Goal: Task Accomplishment & Management: Use online tool/utility

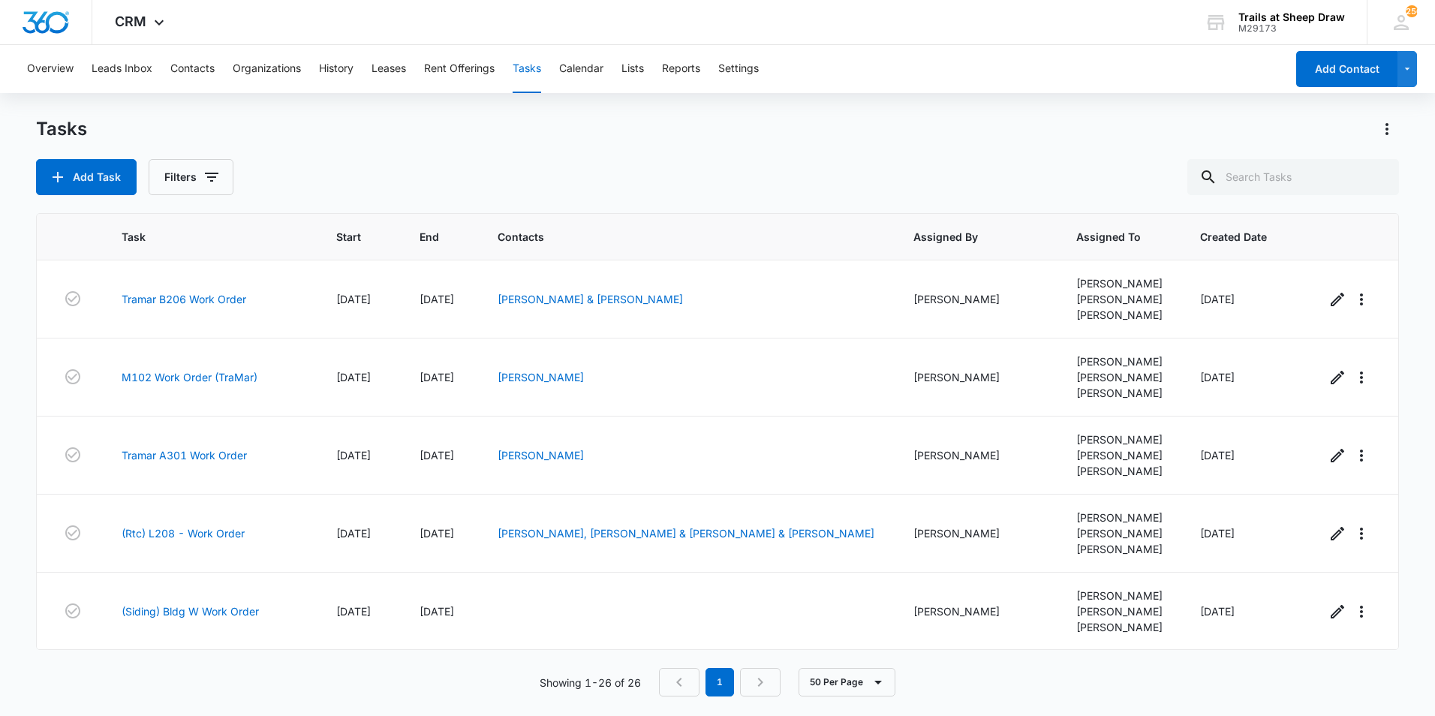
scroll to position [348, 0]
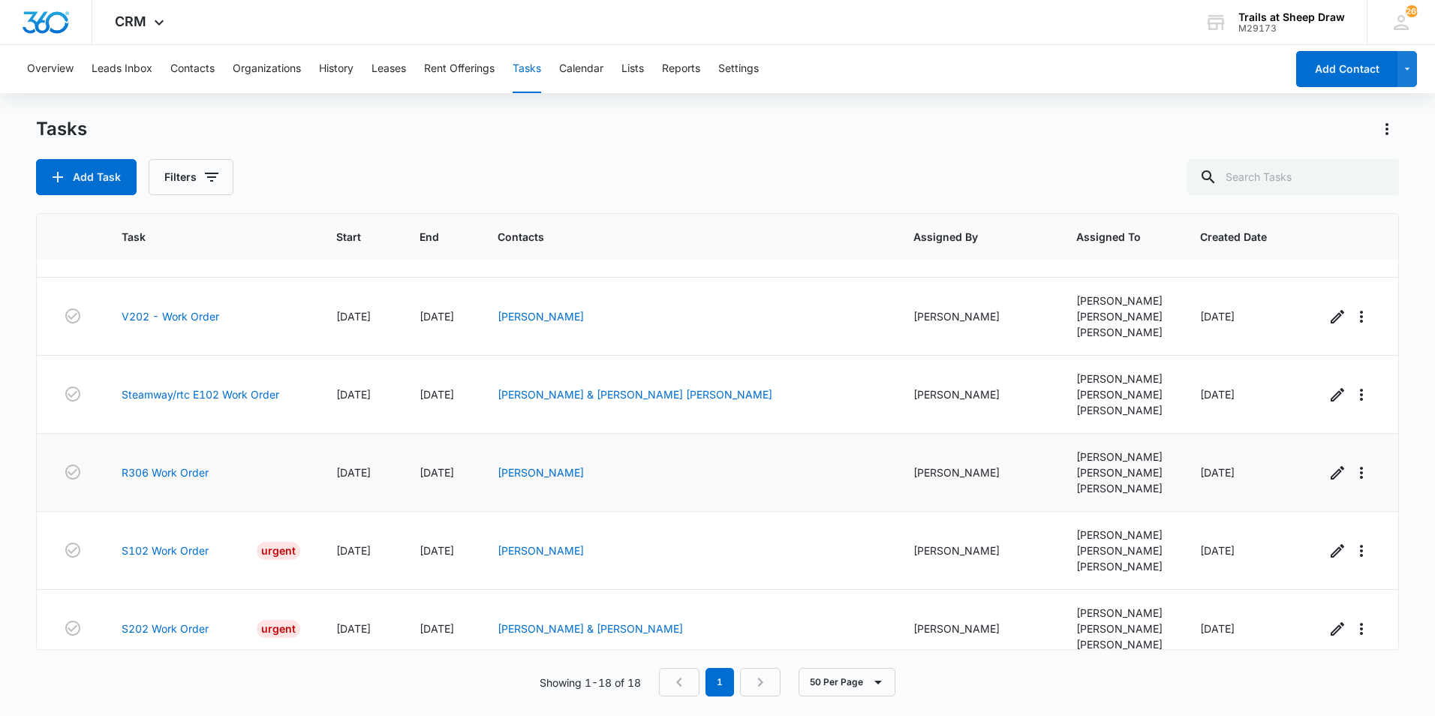
scroll to position [1000, 0]
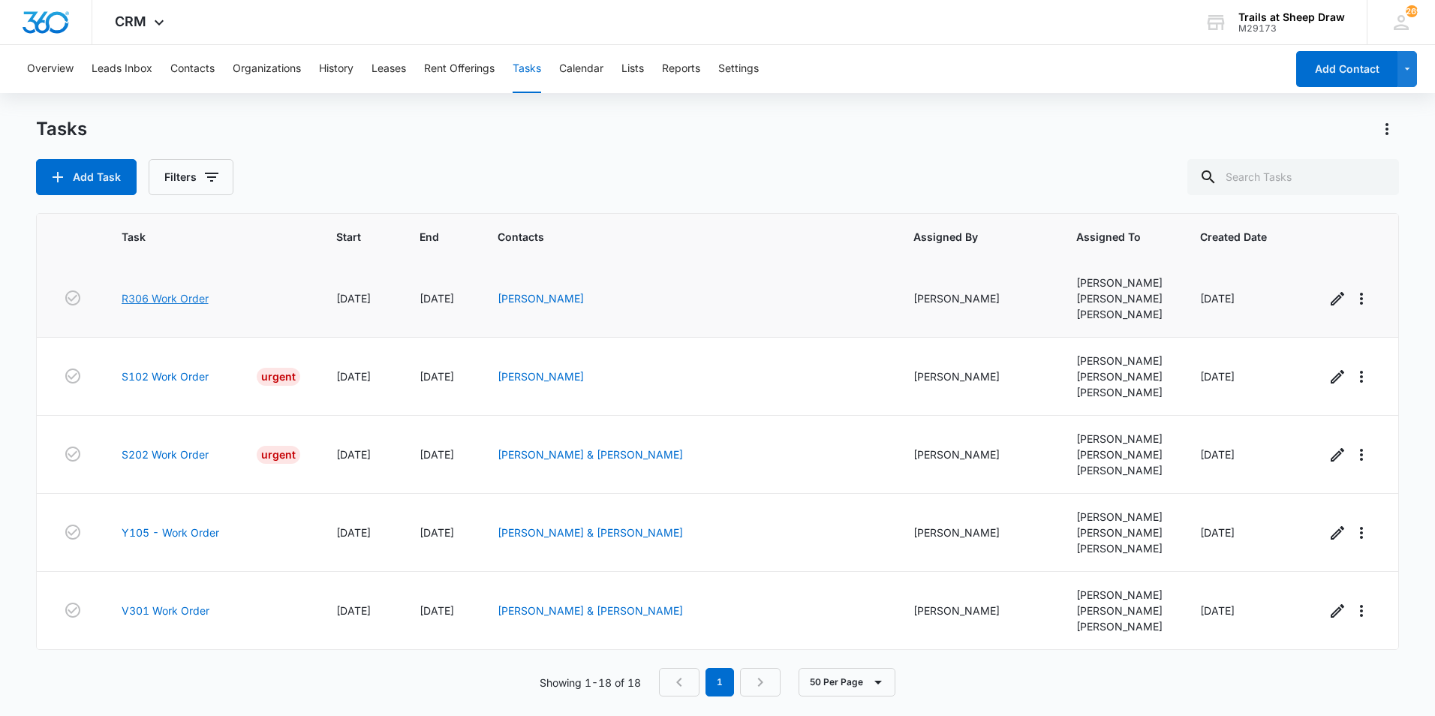
click at [193, 291] on link "R306 Work Order" at bounding box center [165, 299] width 87 height 16
